Goal: Ask a question

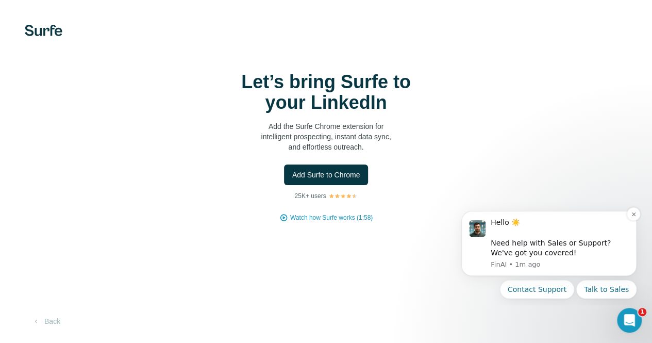
click at [573, 252] on div "Hello ☀️ ​ Need help with Sales or Support? We've got you covered!" at bounding box center [560, 237] width 138 height 40
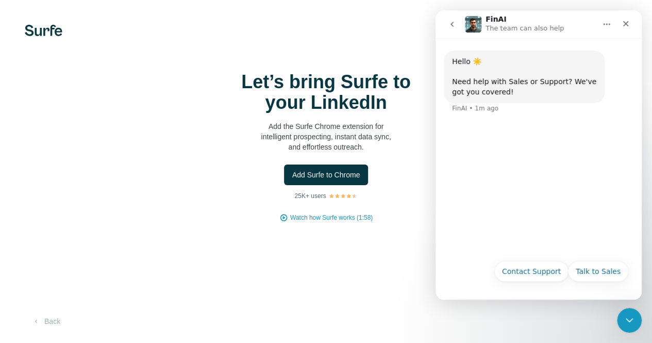
click at [496, 195] on div "Hello ☀️ ​ Need help with Sales or Support? We've got you covered! [GEOGRAPHIC_…" at bounding box center [538, 146] width 206 height 216
click at [552, 278] on button "Contact Support" at bounding box center [531, 271] width 74 height 21
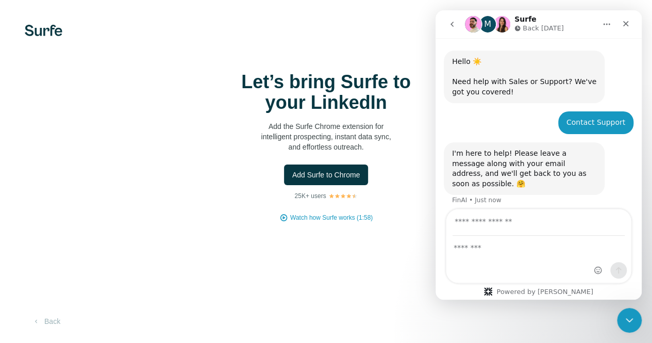
scroll to position [25, 0]
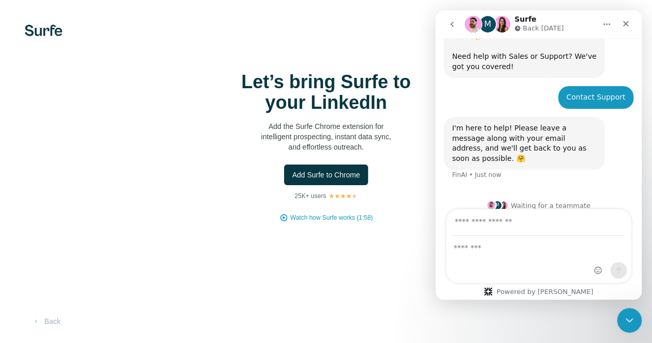
click at [546, 261] on div "Intercom messenger" at bounding box center [538, 259] width 184 height 46
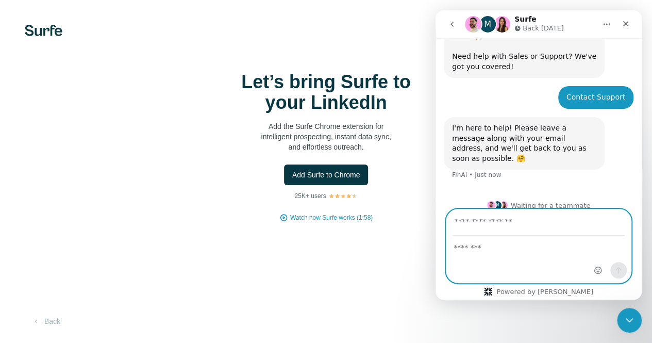
click at [484, 228] on input "Your email" at bounding box center [538, 222] width 172 height 26
type input "**********"
click at [507, 245] on textarea "Message…" at bounding box center [538, 245] width 184 height 18
type textarea "**********"
click at [617, 269] on icon "Send a message…" at bounding box center [619, 270] width 6 height 7
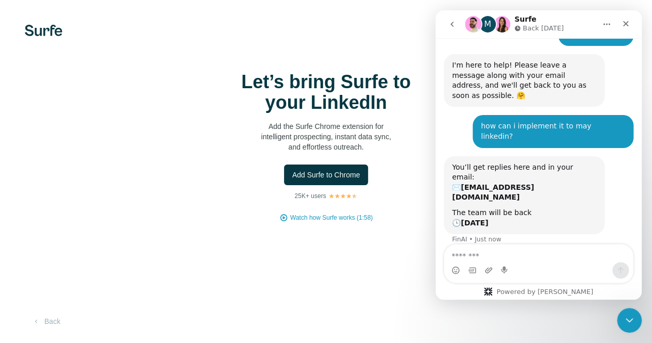
scroll to position [88, 0]
